Goal: Use online tool/utility: Use online tool/utility

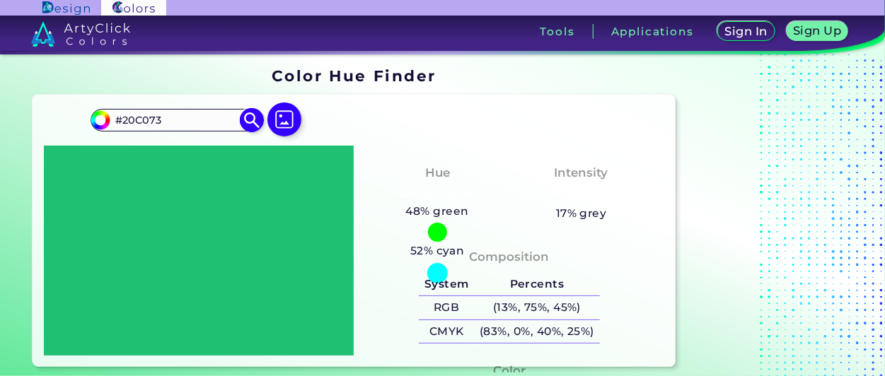
click at [129, 120] on input "#20C073" at bounding box center [176, 120] width 132 height 19
click at [99, 126] on input "#20c073" at bounding box center [99, 119] width 18 height 18
type input "#c021a3"
type input "#C021A3"
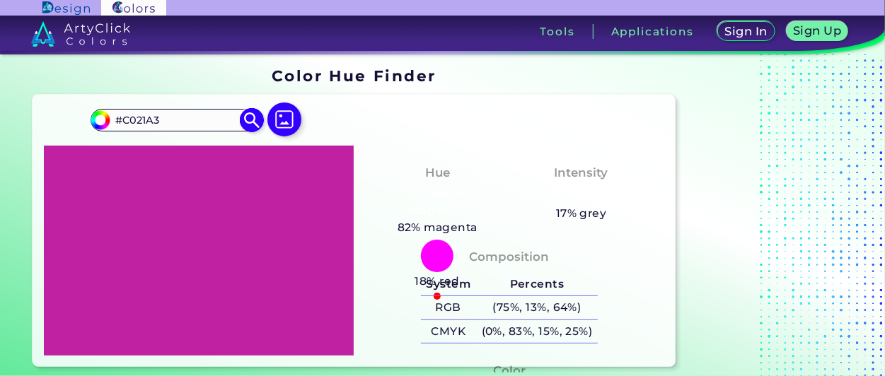
type input "#cd13ab"
type input "#CD13AB"
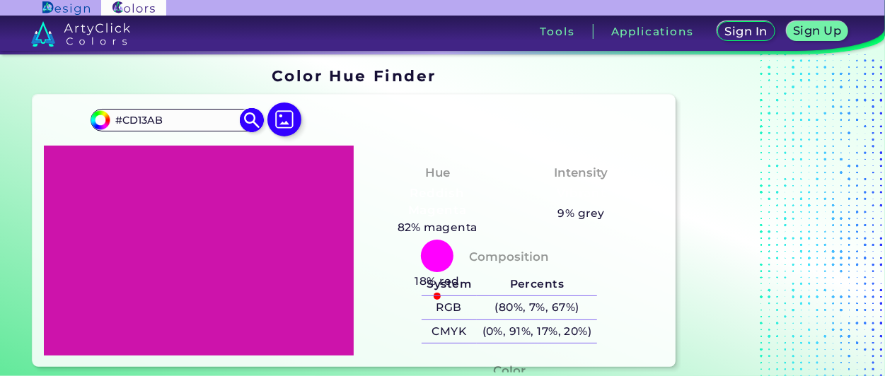
type input "#9c13cd"
type input "#9C13CD"
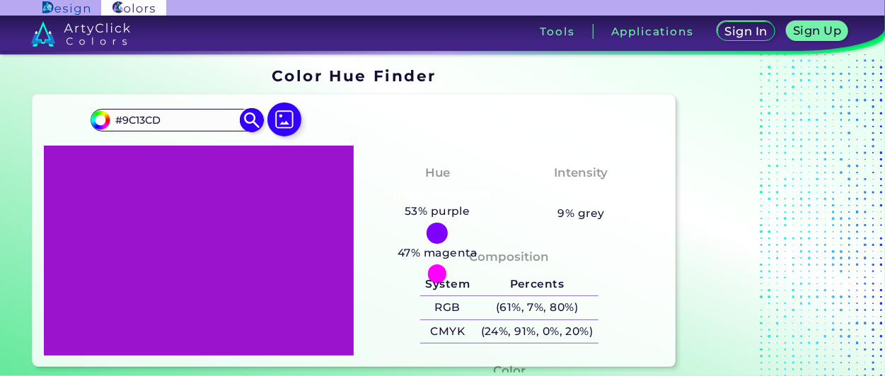
type input "#bd34ef"
type input "#BD34EF"
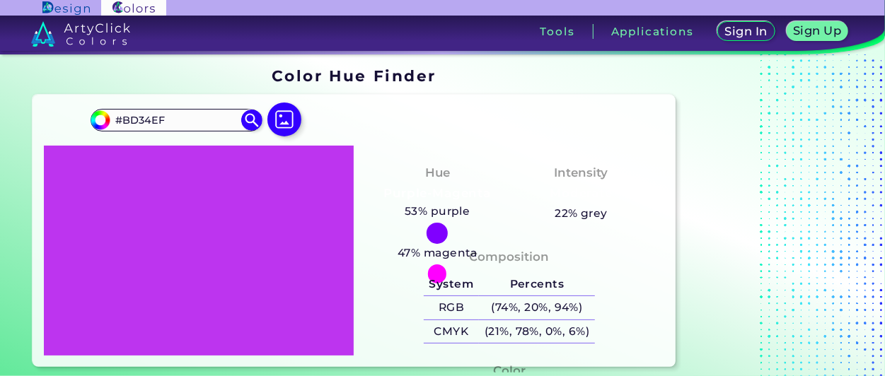
click at [378, 120] on div "#bd34ef #BD34EF Acadia ◉ Acid Green ◉ Aero Blue ◉ Alabaster ◉ Albescent White ◉…" at bounding box center [354, 231] width 643 height 272
drag, startPoint x: 477, startPoint y: 253, endPoint x: 427, endPoint y: 253, distance: 49.5
click at [427, 253] on div "Composition System Percents RGB (74%, 20%, 94%) CMYK (21%, 78%, 0%, 6%)" at bounding box center [509, 298] width 288 height 114
click at [591, 241] on div "Composition System Percents RGB (74%, 20%, 94%) CMYK (21%, 78%, 0%, 6%)" at bounding box center [509, 298] width 288 height 114
click at [103, 125] on input "#bd34ef" at bounding box center [99, 119] width 18 height 18
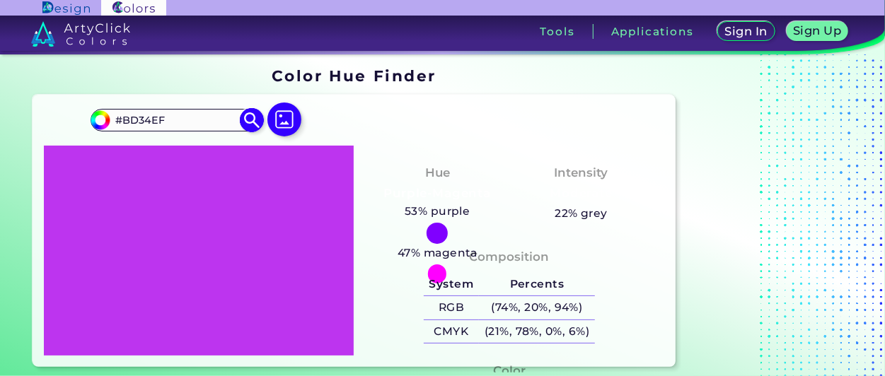
type input "#b84edf"
type input "#B84EDF"
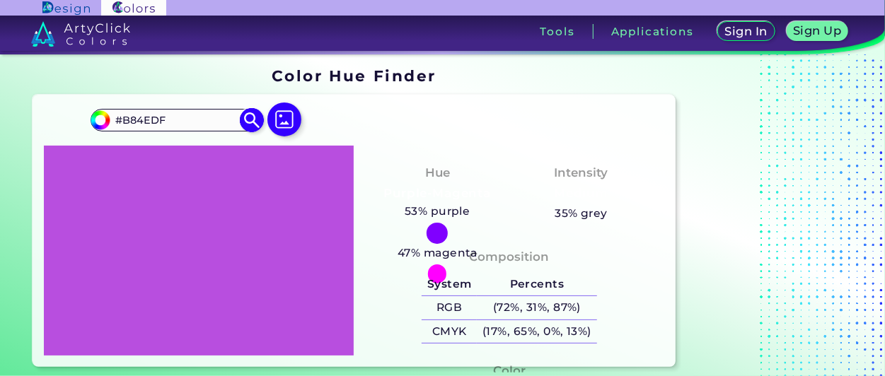
type input "#ce4edf"
type input "#CE4EDF"
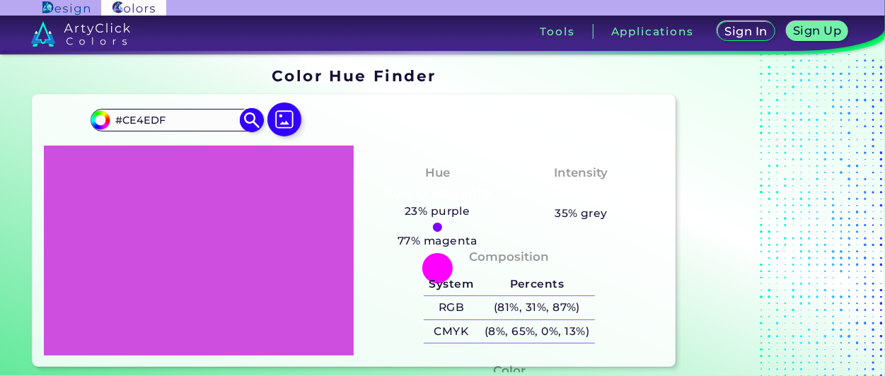
type input "#d133e6"
type input "#D133E6"
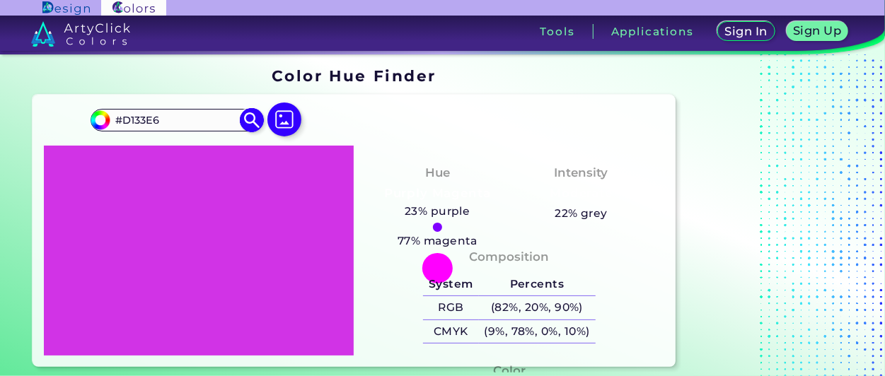
type input "#783d7f"
type input "#783D7F"
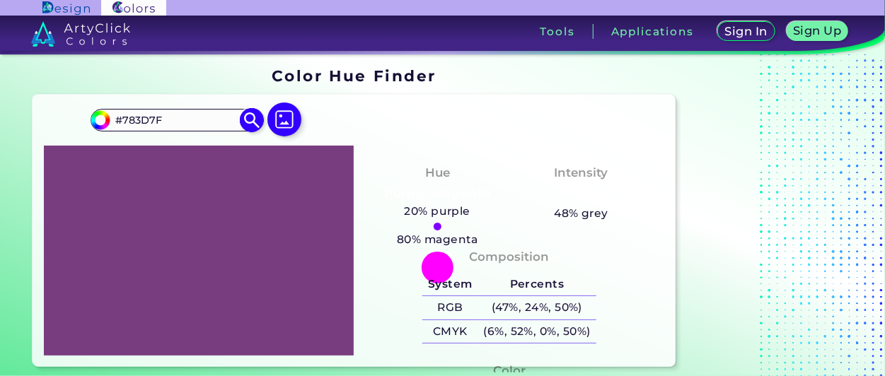
type input "#992fa7"
type input "#992FA7"
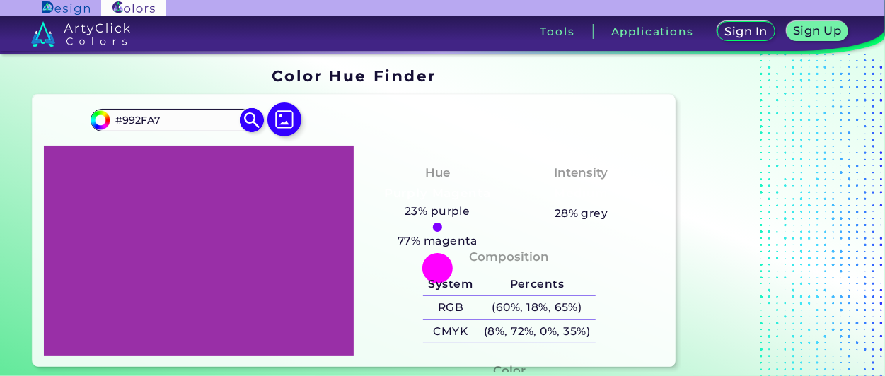
type input "#d818f2"
type input "#D818F2"
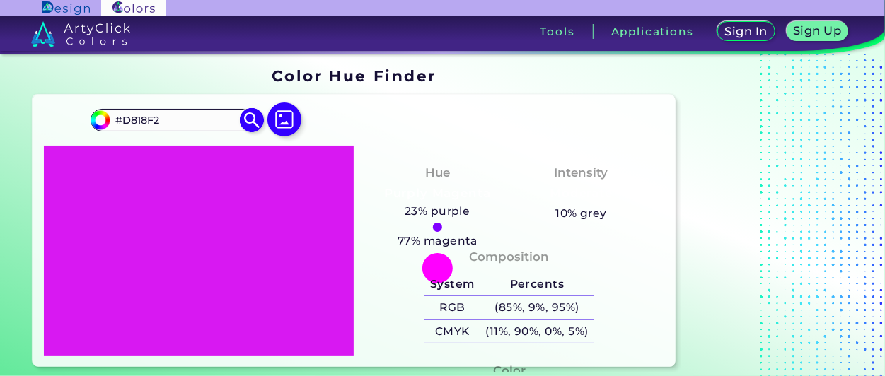
type input "#f21881"
type input "#F21881"
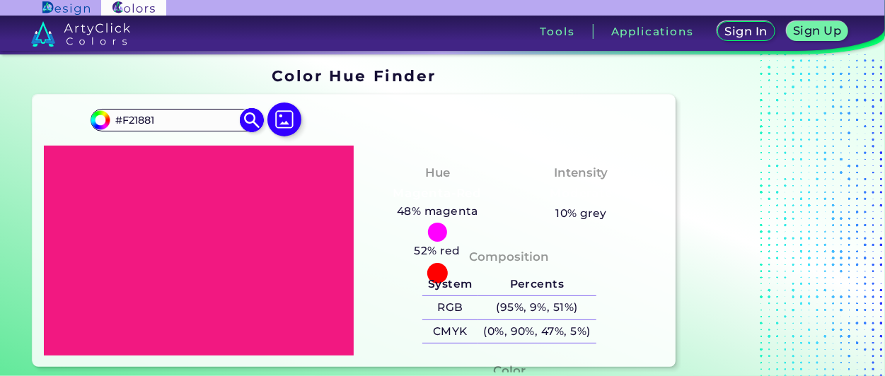
type input "#a518f2"
type input "#A518F2"
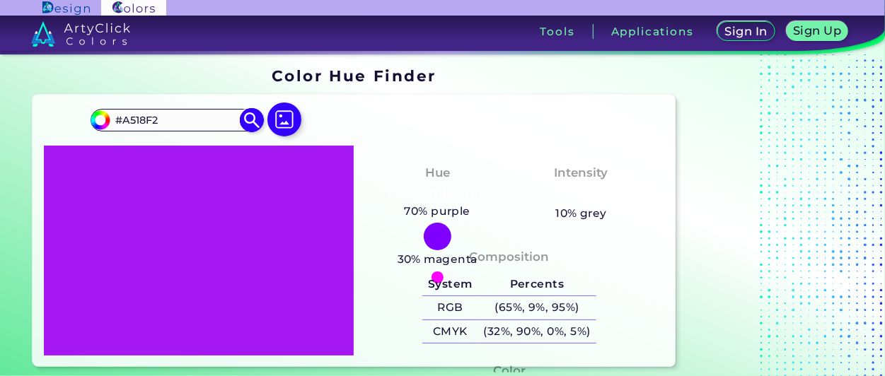
type input "#a041d2"
type input "#A041D2"
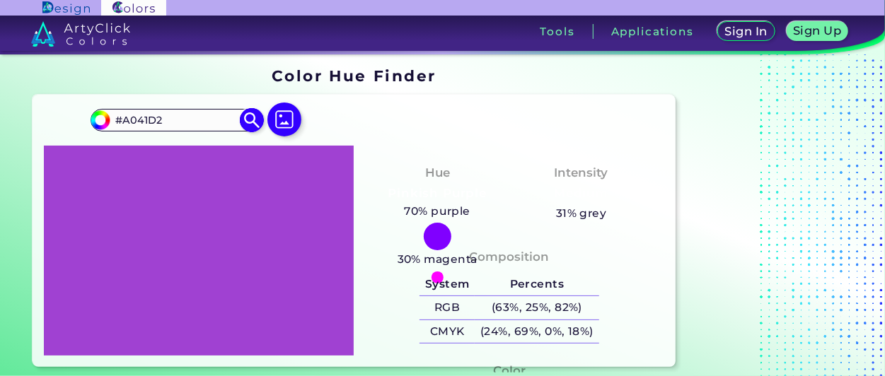
type input "#d241c6"
type input "#D241C6"
type input "#d241ce"
type input "#D241CE"
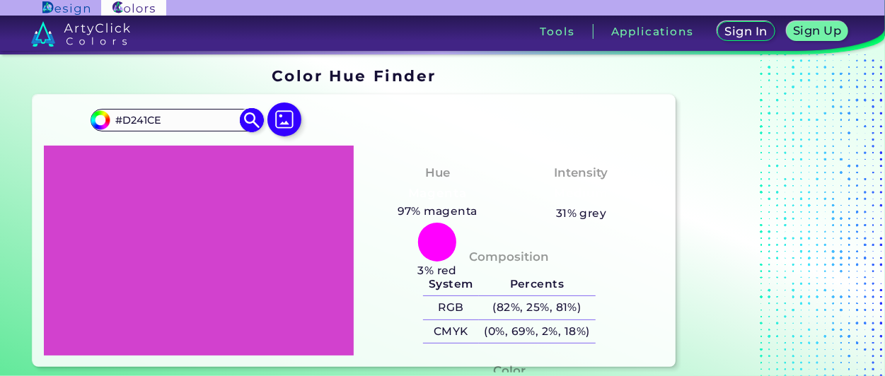
type input "#d041d2"
type input "#D041D2"
type input "#d241ce"
type input "#D241CE"
type input "#d241c6"
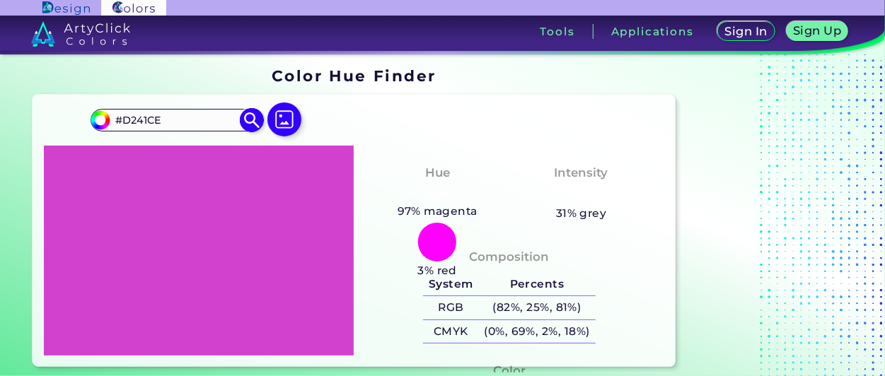
type input "#D241C6"
type input "#a22f98"
type input "#A22F98"
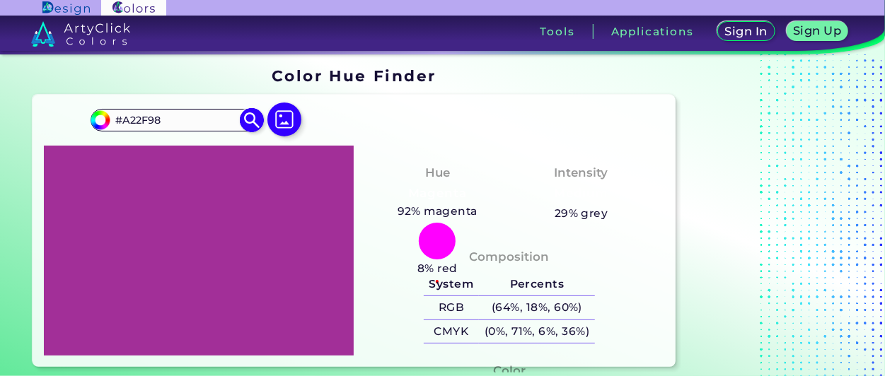
type input "#a32e99"
type input "#A32E99"
type input "#a42d9a"
type input "#A42D9A"
type input "#a02c96"
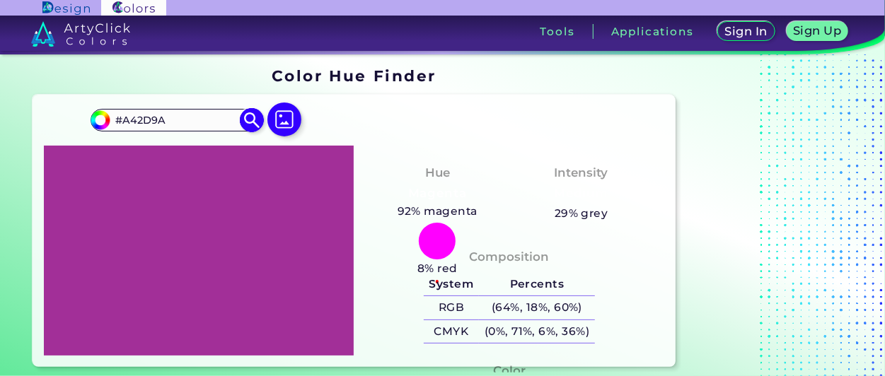
type input "#A02C96"
type input "#a12b97"
type input "#A12B97"
type input "#a32999"
type input "#A32999"
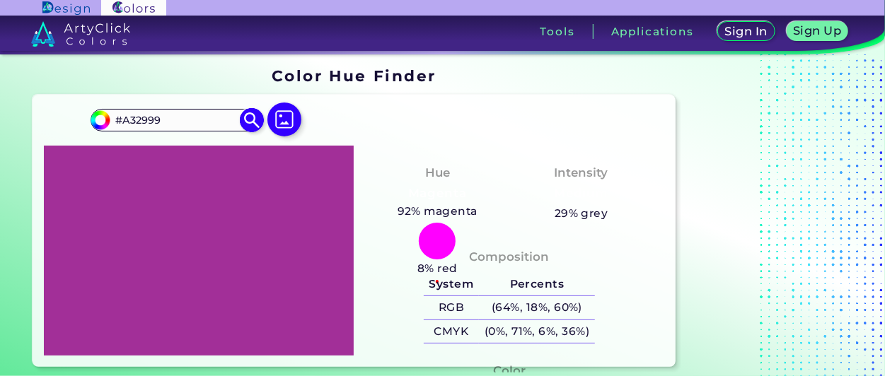
type input "#a02796"
type input "#A02796"
type input "#a5279b"
type input "#A5279B"
type input "#a7259c"
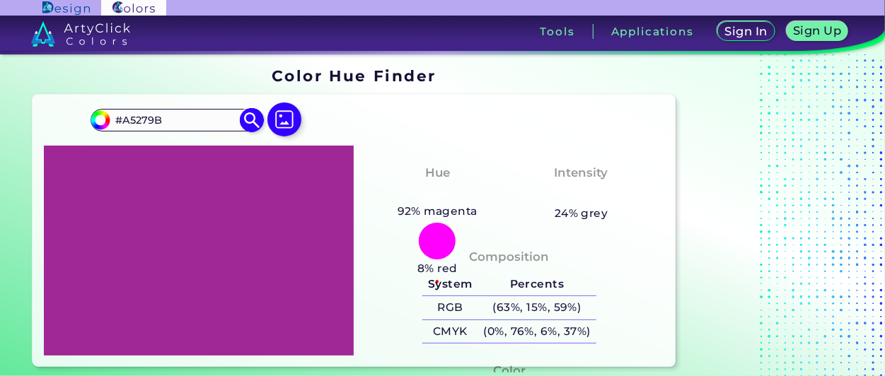
type input "#A7259C"
type input "#ae24a2"
type input "#AE24A2"
type input "#b021a4"
type input "#B021A4"
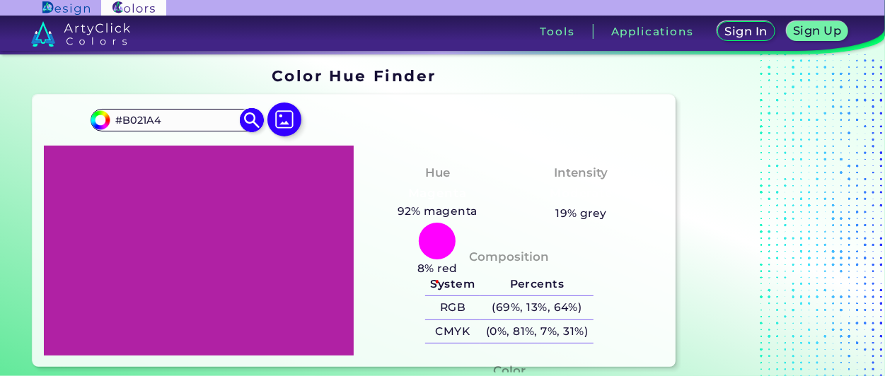
type input "#af23a3"
type input "#AF23A3"
type input "#b224a6"
type input "#B224A6"
type input "#b625aa"
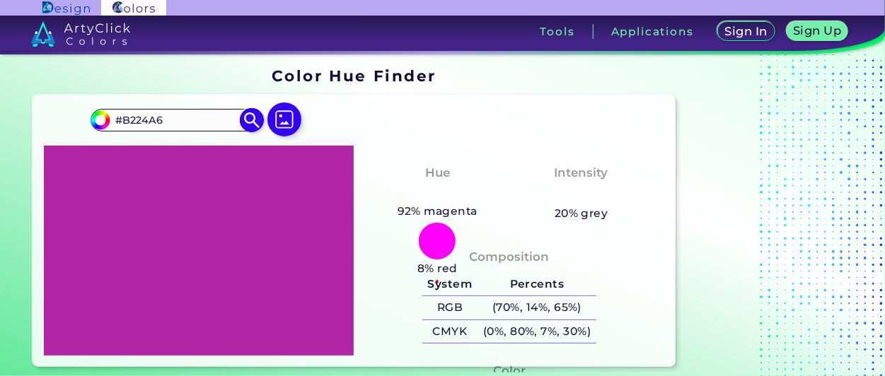
type input "#B625AA"
type input "#ba26ae"
type input "#BA26AE"
type input "#bd28b1"
type input "#BD28B1"
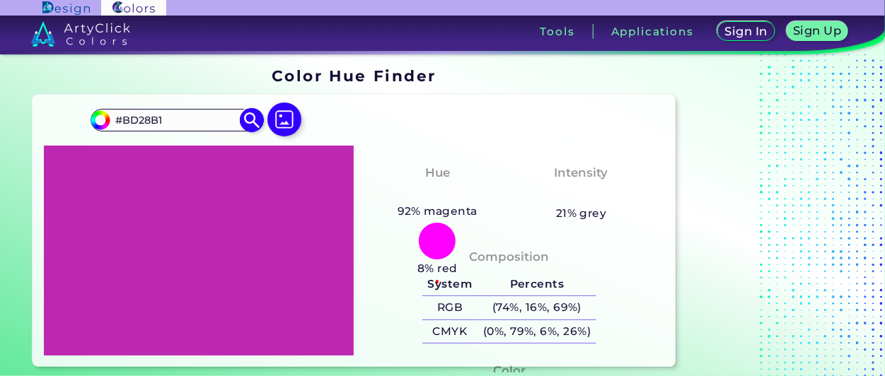
type input "#b328bd"
type input "#B328BD"
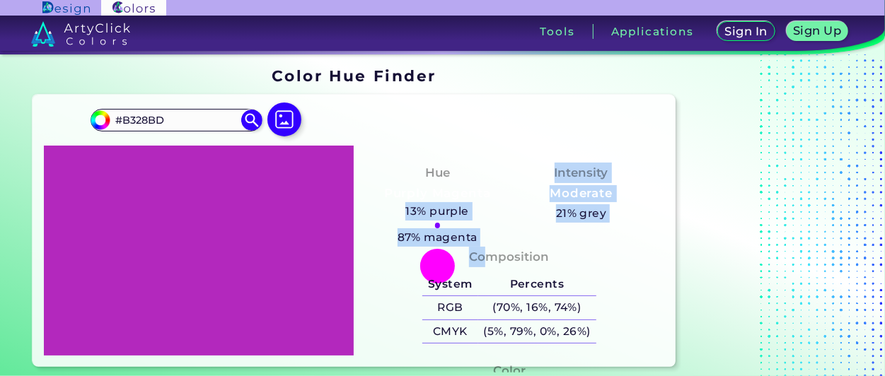
drag, startPoint x: 484, startPoint y: 243, endPoint x: 395, endPoint y: 207, distance: 96.1
click at [395, 207] on div "#b328bd #B328BD Acadia ◉ Acid Green ◉ Aero Blue ◉ Alabaster ◉ Albescent White ◉…" at bounding box center [354, 231] width 643 height 272
copy div "13% purple 87% magenta Intensity Moderate 21% grey Co"
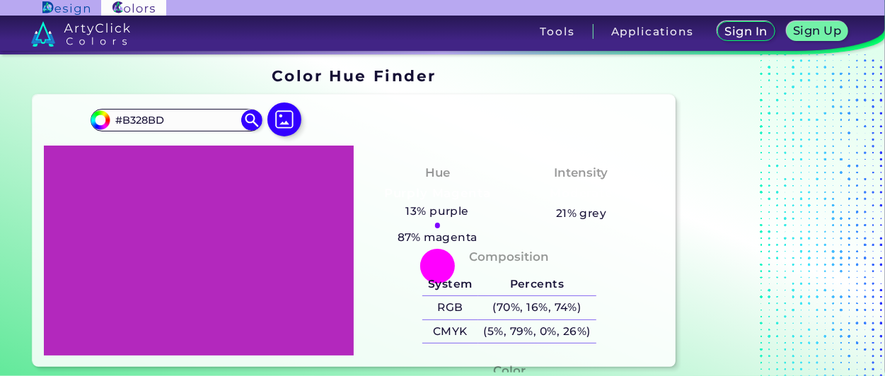
click at [504, 109] on div "#b328bd #B328BD Acadia ◉ Acid Green ◉ Aero Blue ◉ Alabaster ◉ Albescent White ◉…" at bounding box center [354, 231] width 643 height 272
click at [98, 117] on input "#b328bd" at bounding box center [99, 119] width 18 height 18
type input "#a242a9"
type input "#A242A9"
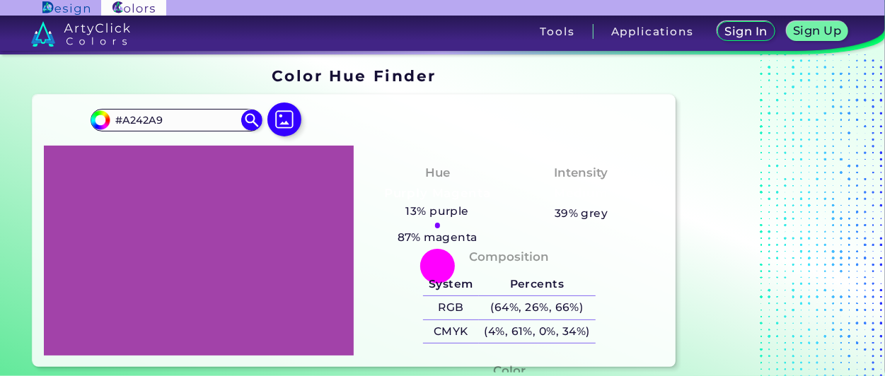
type input "#a242a9"
click at [465, 112] on div "#a242a9 #A242A9 Acadia ◉ Acid Green ◉ Aero Blue ◉ Alabaster ◉ Albescent White ◉…" at bounding box center [354, 231] width 643 height 272
